Goal: Transaction & Acquisition: Obtain resource

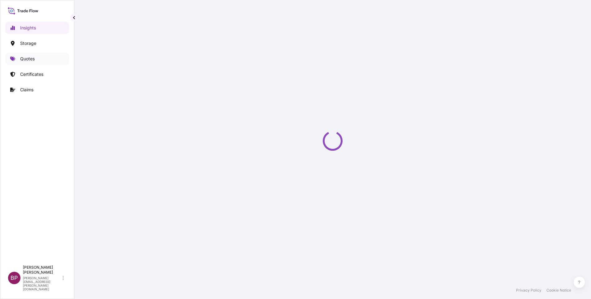
select select "2025"
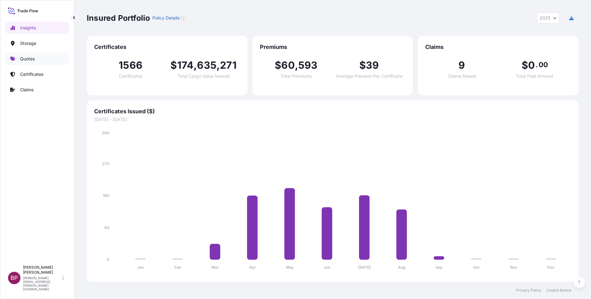
click at [27, 58] on p "Quotes" at bounding box center [27, 59] width 15 height 6
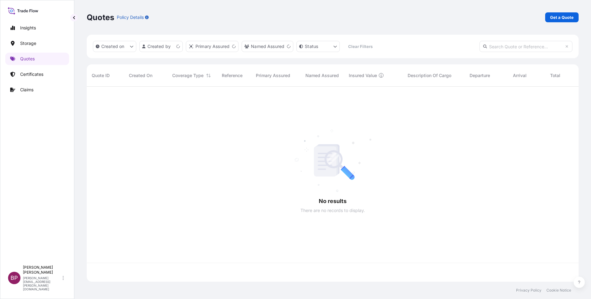
scroll to position [191, 484]
click at [559, 18] on p "Get a Quote" at bounding box center [562, 17] width 24 height 6
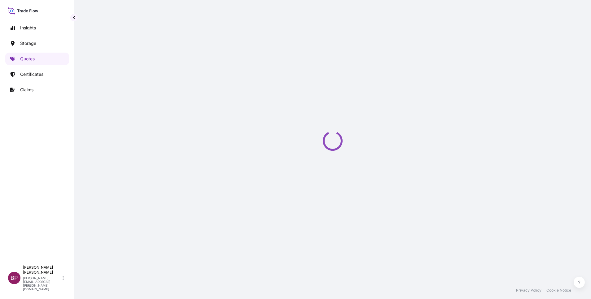
select select "Water"
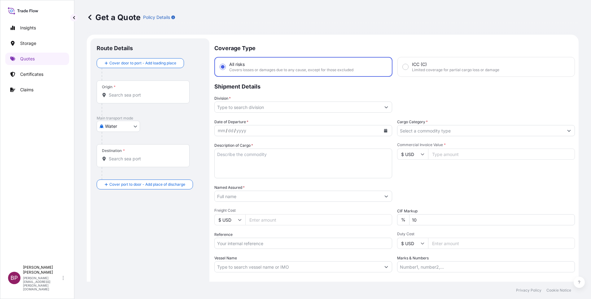
scroll to position [10, 0]
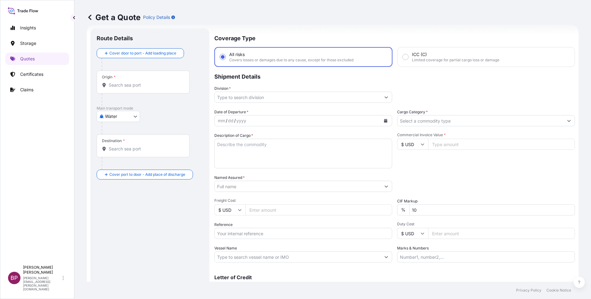
click at [384, 98] on icon "Show suggestions" at bounding box center [385, 98] width 3 height 2
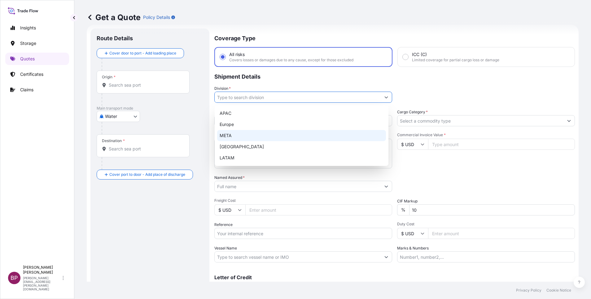
click at [256, 136] on div "META" at bounding box center [301, 135] width 169 height 11
type input "META"
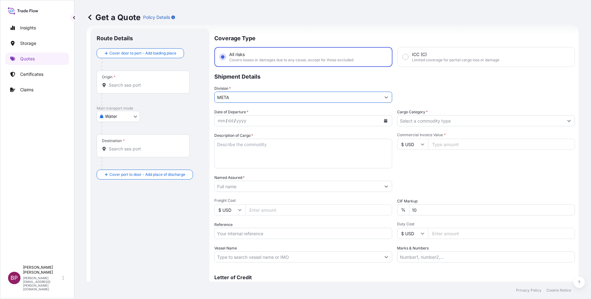
click at [514, 122] on input "Cargo Category *" at bounding box center [480, 120] width 166 height 11
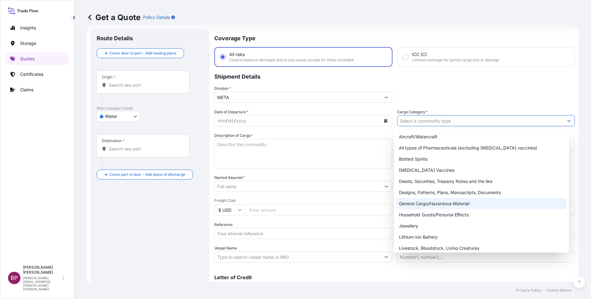
click at [438, 205] on div "General Cargo/Hazardous Material" at bounding box center [481, 203] width 170 height 11
type input "General Cargo/Hazardous Material"
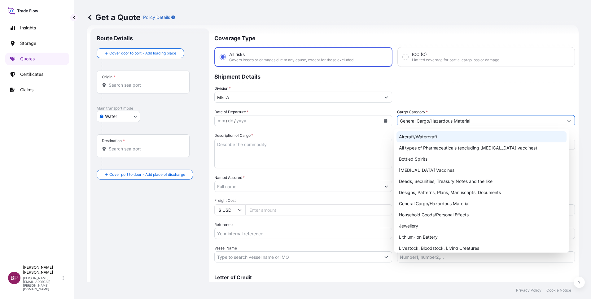
click at [479, 98] on div "Division * META" at bounding box center [394, 93] width 360 height 17
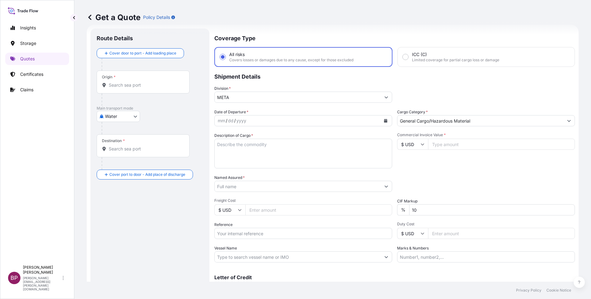
click at [444, 147] on input "Commercial Invoice Value *" at bounding box center [501, 144] width 147 height 11
paste input "856000"
type input "856000"
drag, startPoint x: 413, startPoint y: 215, endPoint x: 310, endPoint y: 214, distance: 103.4
click at [316, 214] on div "Date of Departure * mm / dd / yyyy Cargo Category * General Cargo/Hazardous Mat…" at bounding box center [394, 186] width 360 height 154
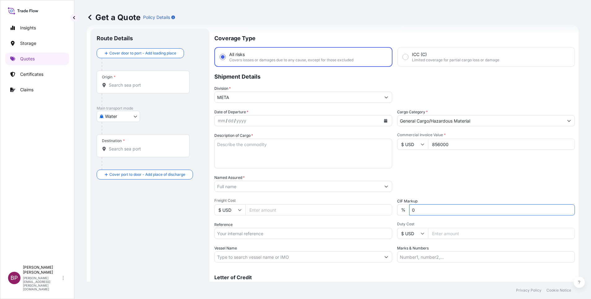
type input "0"
click at [442, 174] on div "Date of Departure * mm / dd / yyyy Cargo Category * General Cargo/Hazardous Mat…" at bounding box center [394, 186] width 360 height 154
click at [264, 159] on textarea "Description of Cargo *" at bounding box center [303, 154] width 178 height 30
paste textarea "Industrial valves and components"
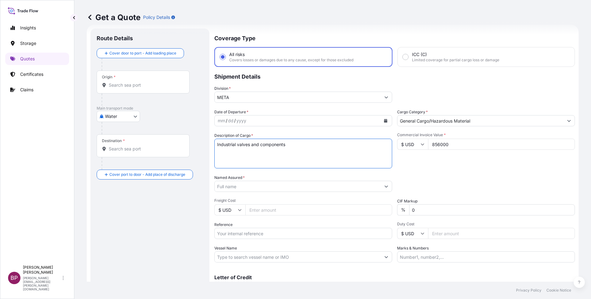
type textarea "Industrial valves and components"
drag, startPoint x: 241, startPoint y: 236, endPoint x: 246, endPoint y: 236, distance: 5.0
click at [241, 236] on input "Reference" at bounding box center [303, 233] width 178 height 11
paste input "BL:MAA/DMM/CSSI/166584 SSLS2934"
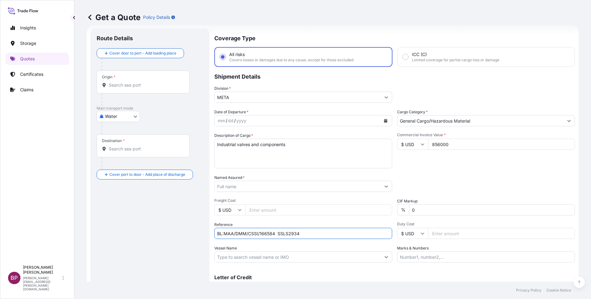
type input "BL:MAA/DMM/CSSI/166584 SSLS2934"
click at [254, 188] on input "Named Assured *" at bounding box center [295, 186] width 162 height 11
paste input "SRI ENERGY COMPANY LIMITED"
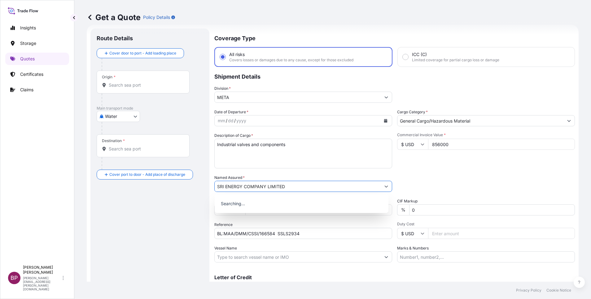
type input "SRI ENERGY COMPANY LIMITED"
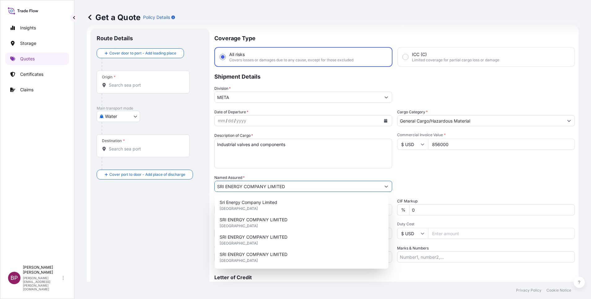
click at [384, 121] on icon "Calendar" at bounding box center [385, 121] width 3 height 4
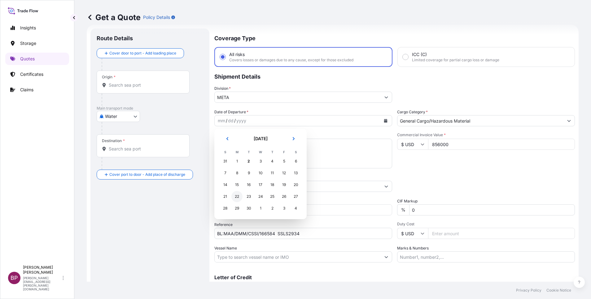
click at [235, 196] on div "22" at bounding box center [236, 196] width 11 height 11
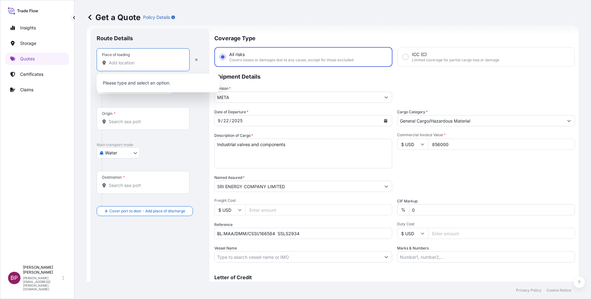
click at [142, 64] on input "Place of loading" at bounding box center [145, 63] width 73 height 6
paste input "[GEOGRAPHIC_DATA]"
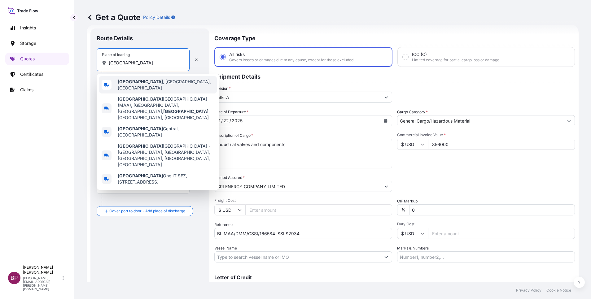
click at [138, 84] on span "[GEOGRAPHIC_DATA] , [GEOGRAPHIC_DATA], [GEOGRAPHIC_DATA]" at bounding box center [166, 85] width 97 height 12
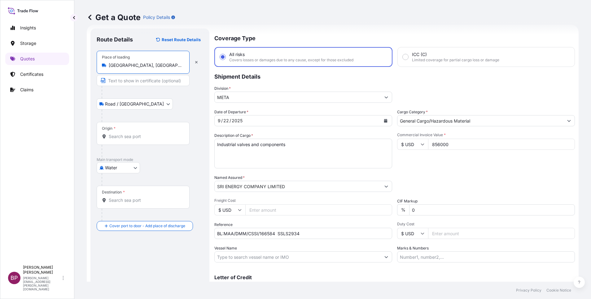
type input "[GEOGRAPHIC_DATA], [GEOGRAPHIC_DATA], [GEOGRAPHIC_DATA]"
click at [127, 142] on div "Origin *" at bounding box center [144, 133] width 95 height 23
click at [127, 140] on input "Origin *" at bounding box center [146, 136] width 75 height 6
paste input "[GEOGRAPHIC_DATA]"
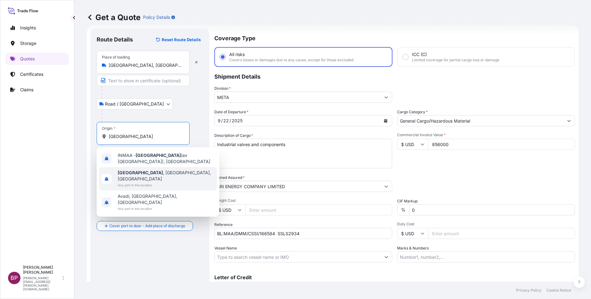
click at [150, 182] on span "Any port in this location" at bounding box center [166, 185] width 97 height 6
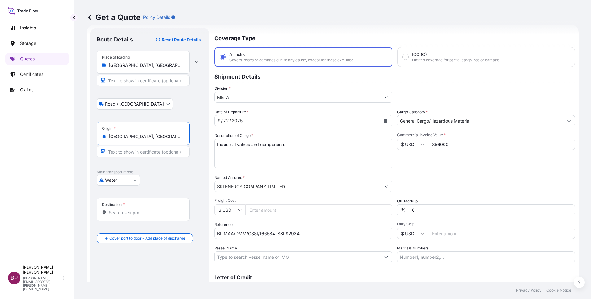
type input "[GEOGRAPHIC_DATA], [GEOGRAPHIC_DATA], [GEOGRAPHIC_DATA]"
click at [148, 216] on div "Destination *" at bounding box center [143, 209] width 93 height 23
click at [148, 216] on input "Destination *" at bounding box center [145, 213] width 73 height 6
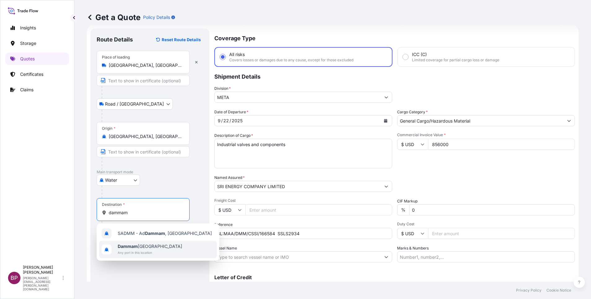
click at [144, 250] on span "Any port in this location" at bounding box center [150, 252] width 64 height 6
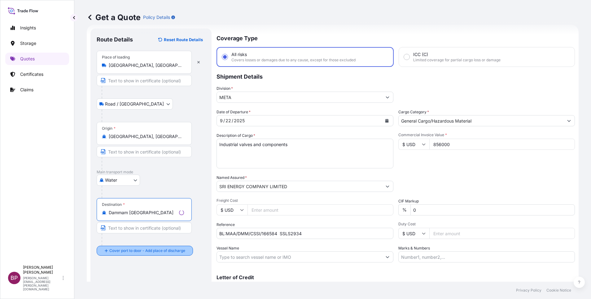
type input "Dammam [GEOGRAPHIC_DATA]"
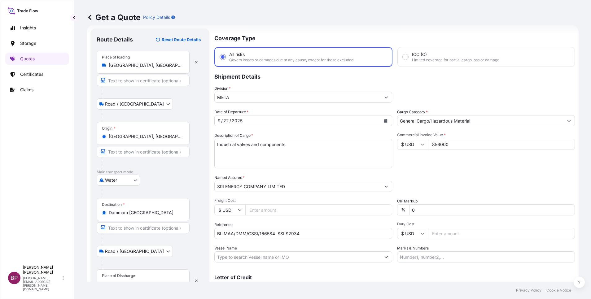
click at [134, 276] on div "Place of Discharge" at bounding box center [118, 275] width 33 height 5
click at [134, 281] on input "Place of Discharge" at bounding box center [145, 284] width 73 height 6
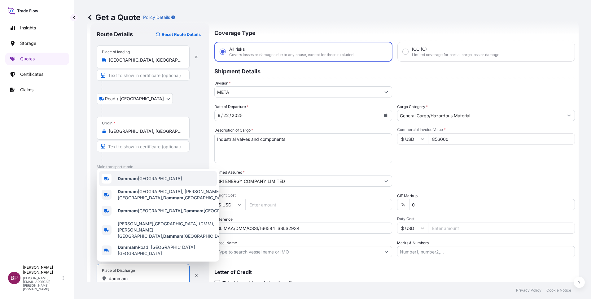
click at [156, 182] on span "Dammam [GEOGRAPHIC_DATA]" at bounding box center [150, 178] width 64 height 6
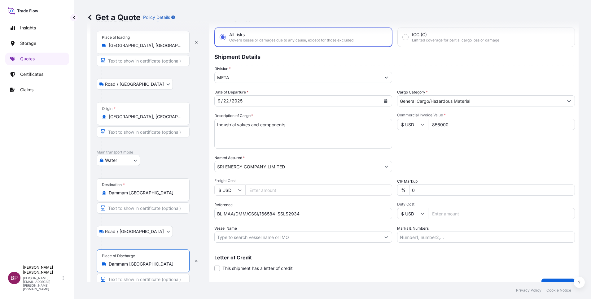
scroll to position [43, 0]
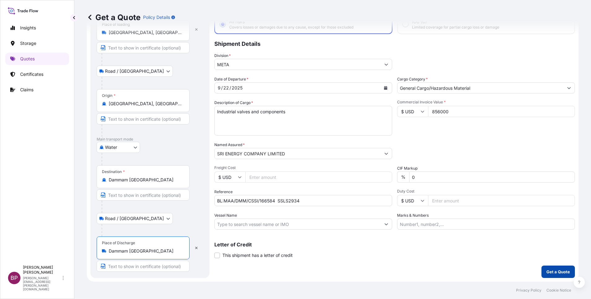
type input "Dammam [GEOGRAPHIC_DATA]"
click at [549, 269] on p "Get a Quote" at bounding box center [558, 272] width 24 height 6
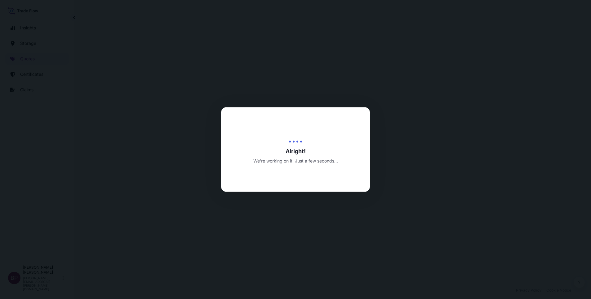
select select "Road / [GEOGRAPHIC_DATA]"
select select "Water"
select select "Road / [GEOGRAPHIC_DATA]"
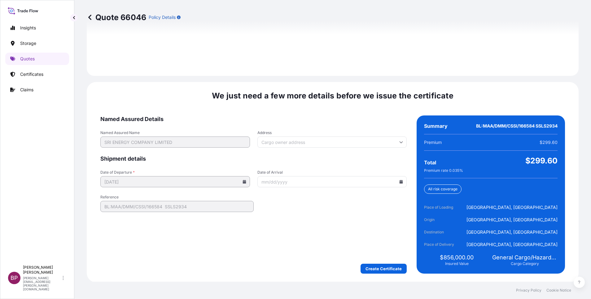
scroll to position [917, 0]
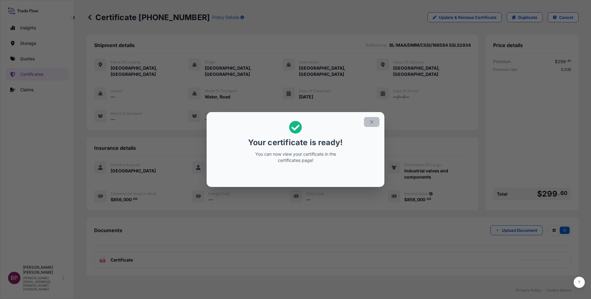
click at [369, 121] on icon "button" at bounding box center [372, 122] width 6 height 6
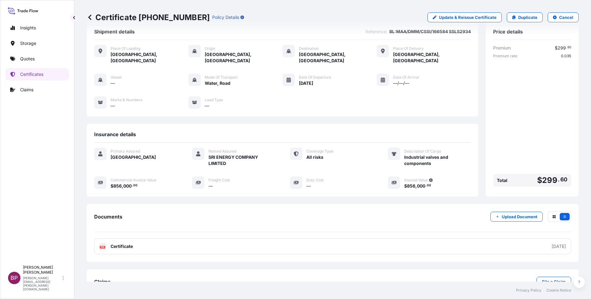
scroll to position [26, 0]
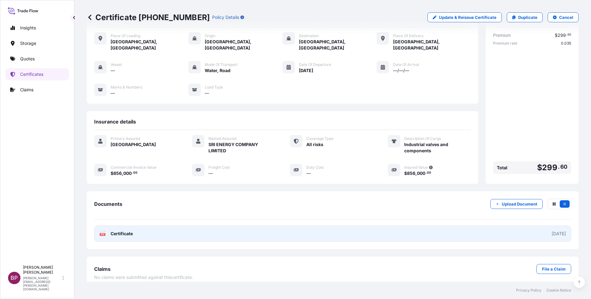
click at [119, 231] on span "Certificate" at bounding box center [121, 234] width 22 height 6
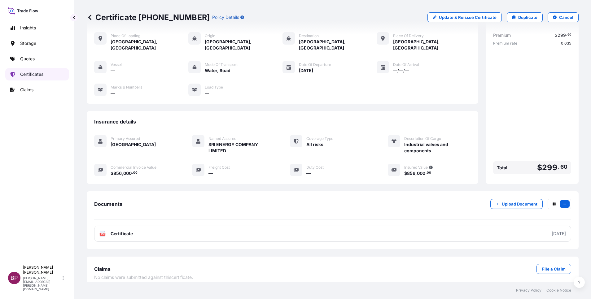
click at [33, 73] on p "Certificates" at bounding box center [31, 74] width 23 height 6
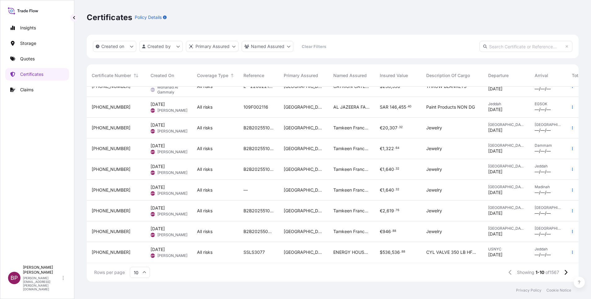
scroll to position [38, 0]
click at [347, 249] on span "ENERGY HOUSE CO" at bounding box center [351, 252] width 37 height 6
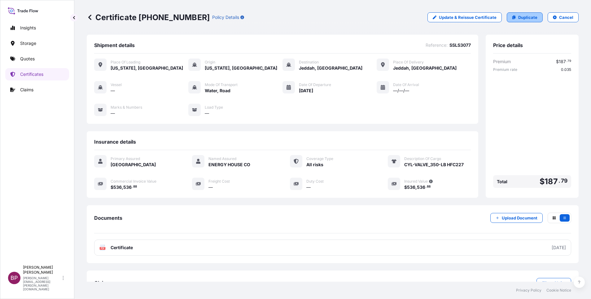
click at [521, 18] on p "Duplicate" at bounding box center [527, 17] width 19 height 6
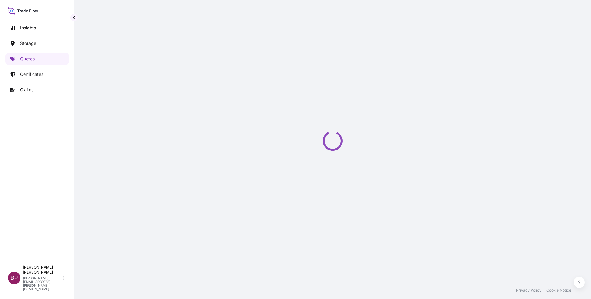
select select "Road / [GEOGRAPHIC_DATA]"
select select "Water"
select select "Road / [GEOGRAPHIC_DATA]"
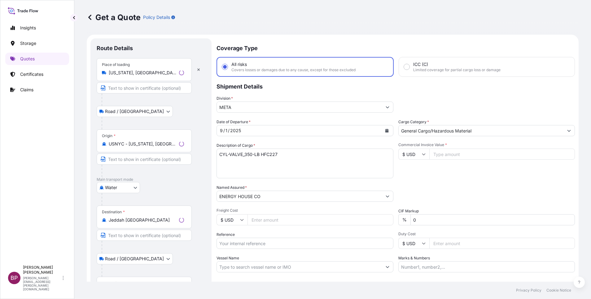
scroll to position [10, 0]
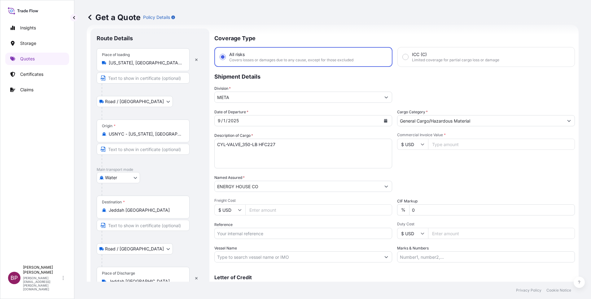
click at [289, 147] on textarea "CYL-VALVE_350-LB HFC227" at bounding box center [303, 154] width 178 height 30
drag, startPoint x: 289, startPoint y: 146, endPoint x: 189, endPoint y: 148, distance: 99.7
click at [186, 148] on form "Route Details Place of loading [US_STATE][GEOGRAPHIC_DATA], [GEOGRAPHIC_DATA] R…" at bounding box center [333, 169] width 492 height 288
paste textarea "Gas Cylinders"
type textarea "Gas Cylinders"
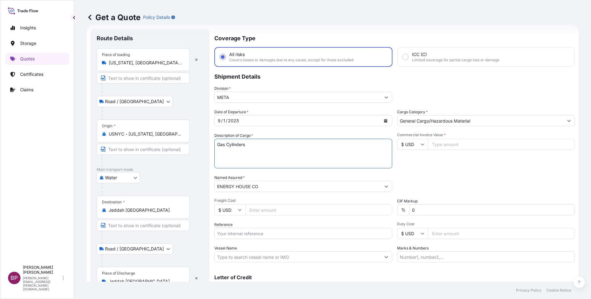
click at [270, 236] on input "Reference" at bounding box center [303, 233] width 178 height 11
paste input "BL:SSELS0041097 Vessel Name: (KAAN KALKAVAN) SSLS3077"
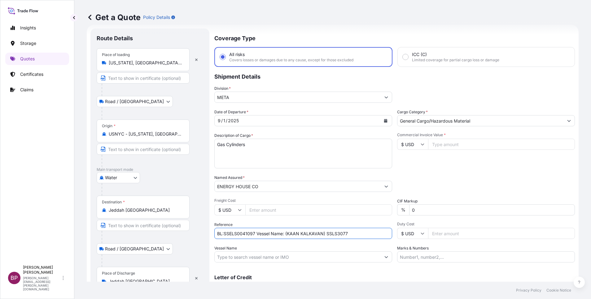
type input "BL:SSELS0041097 Vessel Name: (KAAN KALKAVAN) SSLS3077"
click at [450, 145] on input "Commercial Invoice Value *" at bounding box center [501, 144] width 147 height 11
paste input "536536.88"
type input "536536.88"
click at [384, 121] on icon "Calendar" at bounding box center [385, 121] width 3 height 4
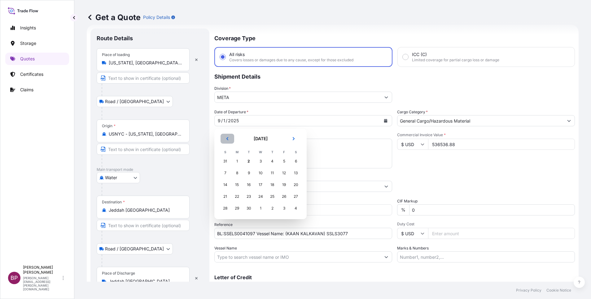
click at [230, 140] on button "Previous" at bounding box center [227, 139] width 14 height 10
click at [262, 208] on div "27" at bounding box center [260, 208] width 11 height 11
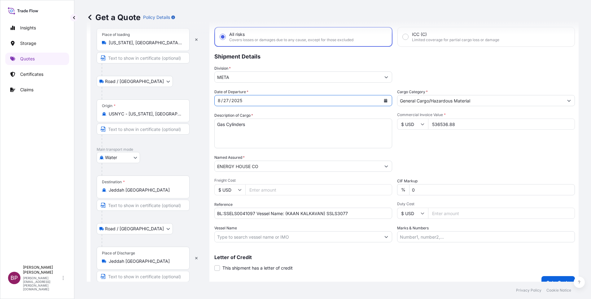
scroll to position [41, 0]
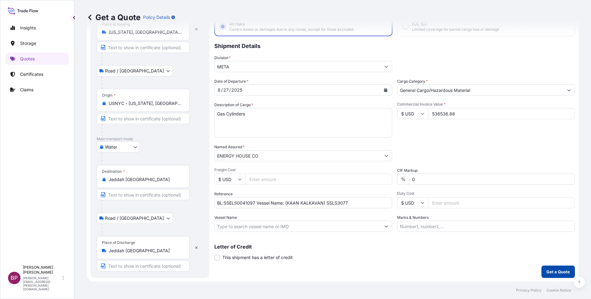
click at [552, 272] on p "Get a Quote" at bounding box center [558, 272] width 24 height 6
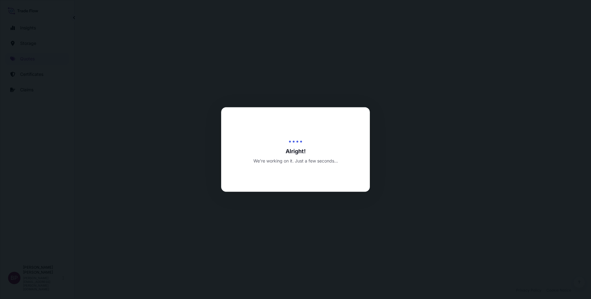
select select "Road / [GEOGRAPHIC_DATA]"
select select "Water"
select select "Road / [GEOGRAPHIC_DATA]"
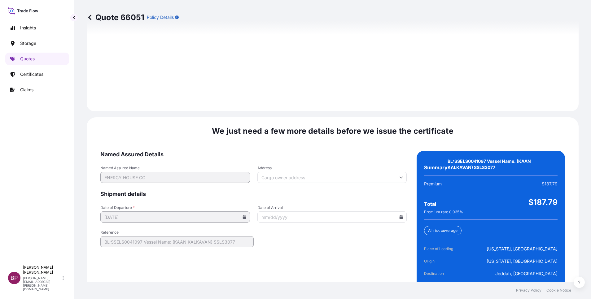
scroll to position [930, 0]
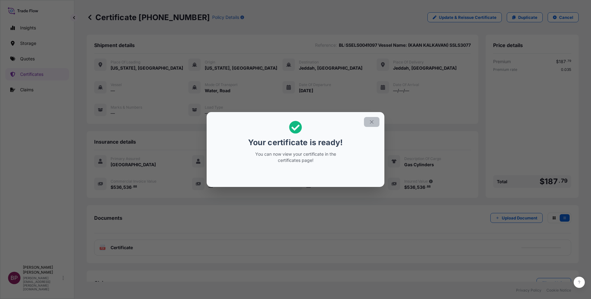
click at [370, 121] on icon "button" at bounding box center [372, 122] width 6 height 6
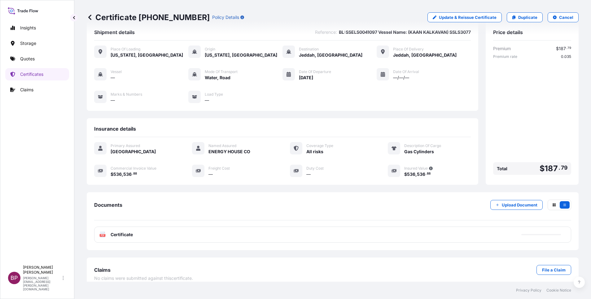
scroll to position [20, 0]
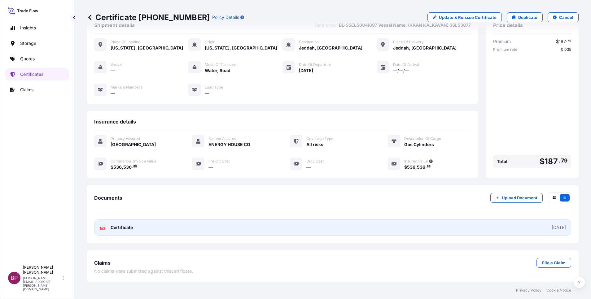
click at [132, 230] on span "Certificate" at bounding box center [121, 227] width 22 height 6
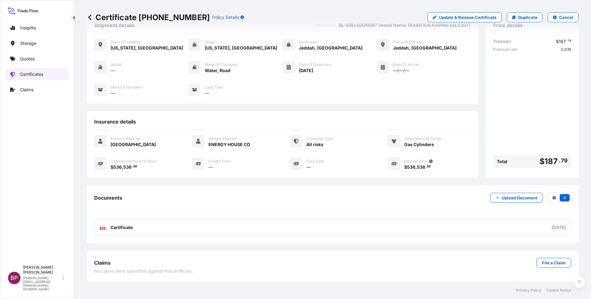
click at [36, 74] on p "Certificates" at bounding box center [31, 74] width 23 height 6
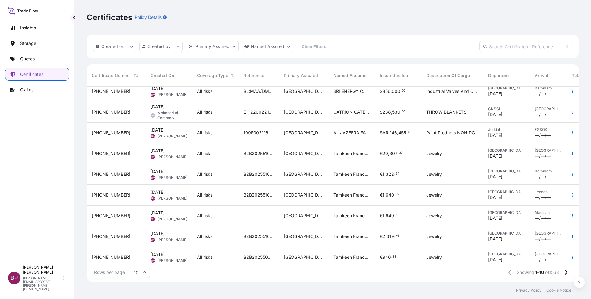
scroll to position [38, 0]
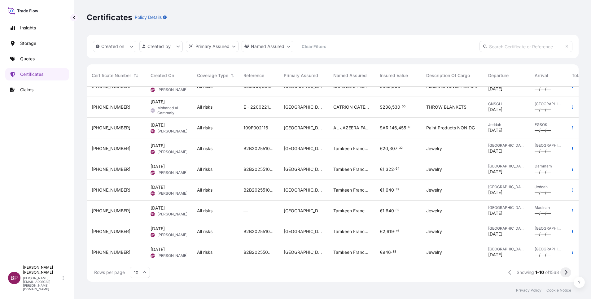
click at [566, 272] on icon at bounding box center [565, 273] width 3 height 6
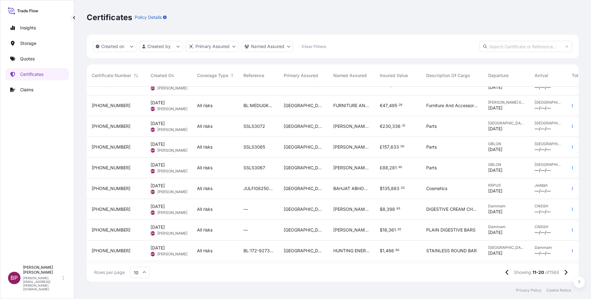
scroll to position [0, 0]
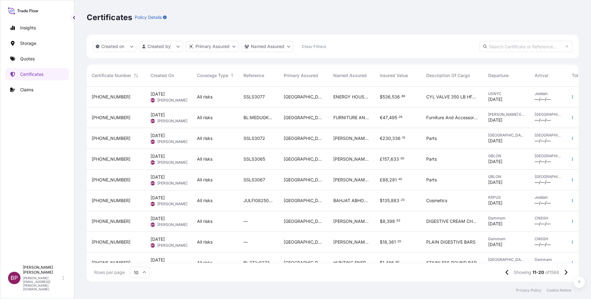
click at [383, 102] on div "$ 536 , 536 . 88" at bounding box center [398, 97] width 46 height 21
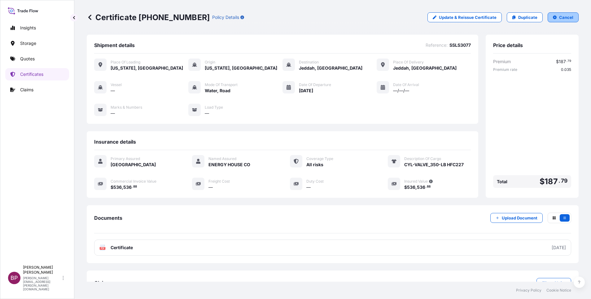
click at [559, 17] on p "Cancel" at bounding box center [566, 17] width 14 height 6
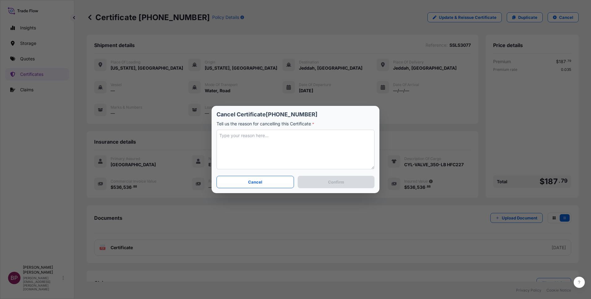
click at [305, 152] on textarea at bounding box center [295, 150] width 158 height 40
type textarea "Description and references amended."
click at [334, 183] on p "Confirm" at bounding box center [336, 182] width 16 height 6
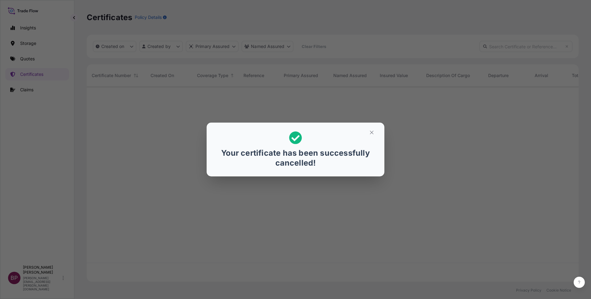
scroll to position [191, 484]
click at [369, 131] on icon "button" at bounding box center [372, 133] width 6 height 6
